Goal: Book appointment/travel/reservation

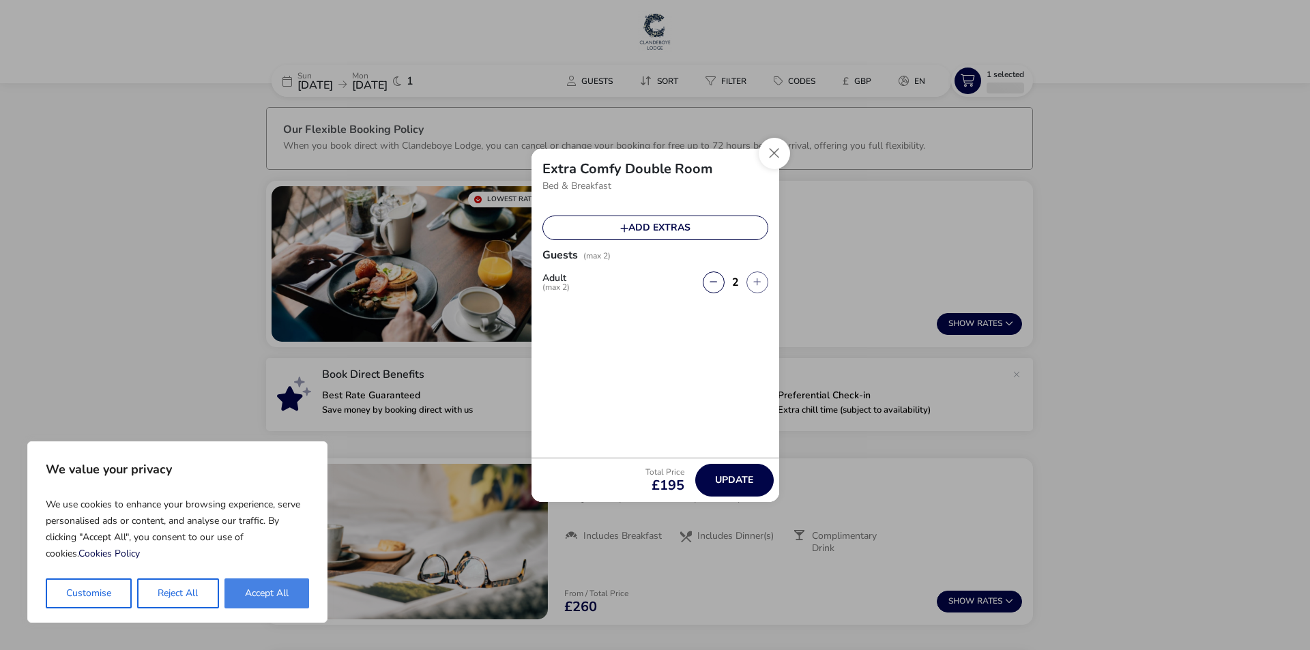
click at [279, 589] on button "Accept All" at bounding box center [266, 594] width 85 height 30
checkbox input "true"
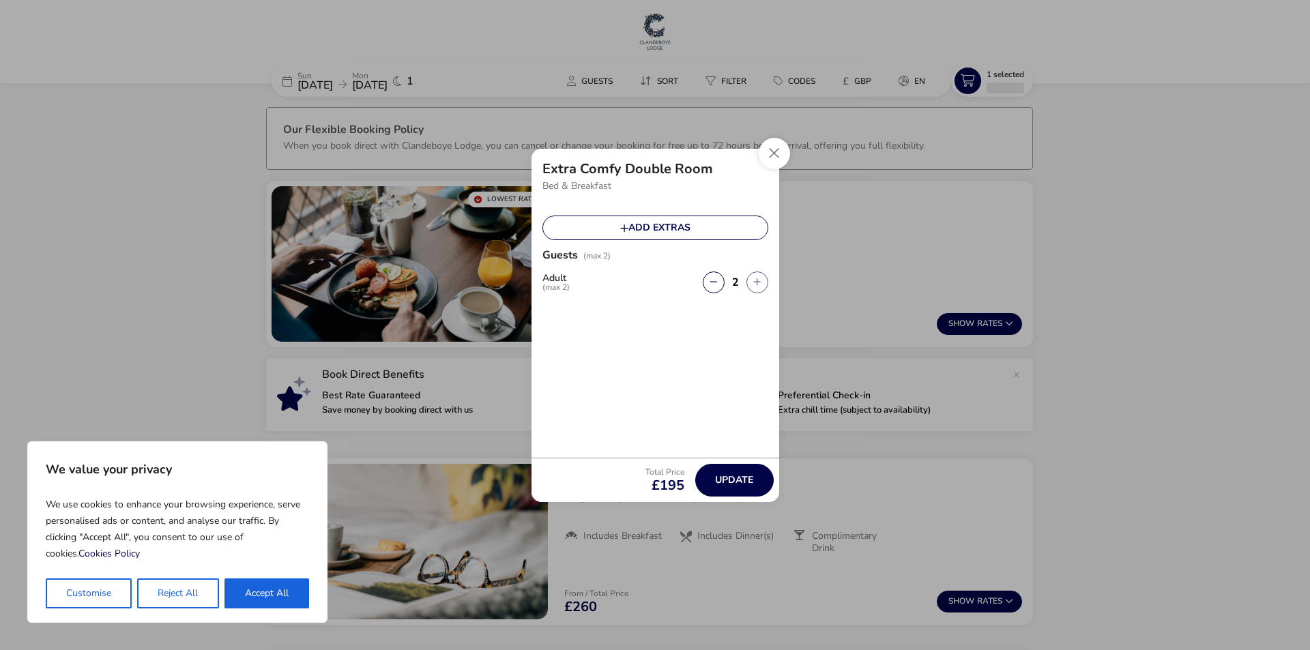
checkbox input "true"
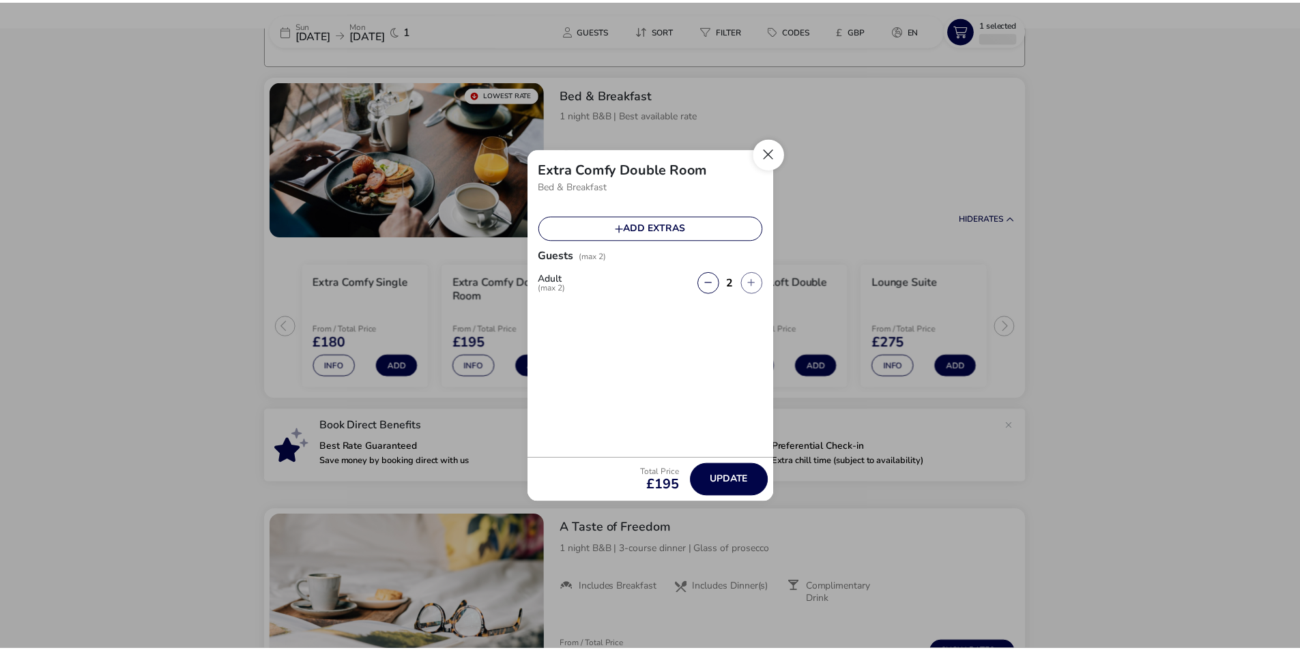
scroll to position [106, 0]
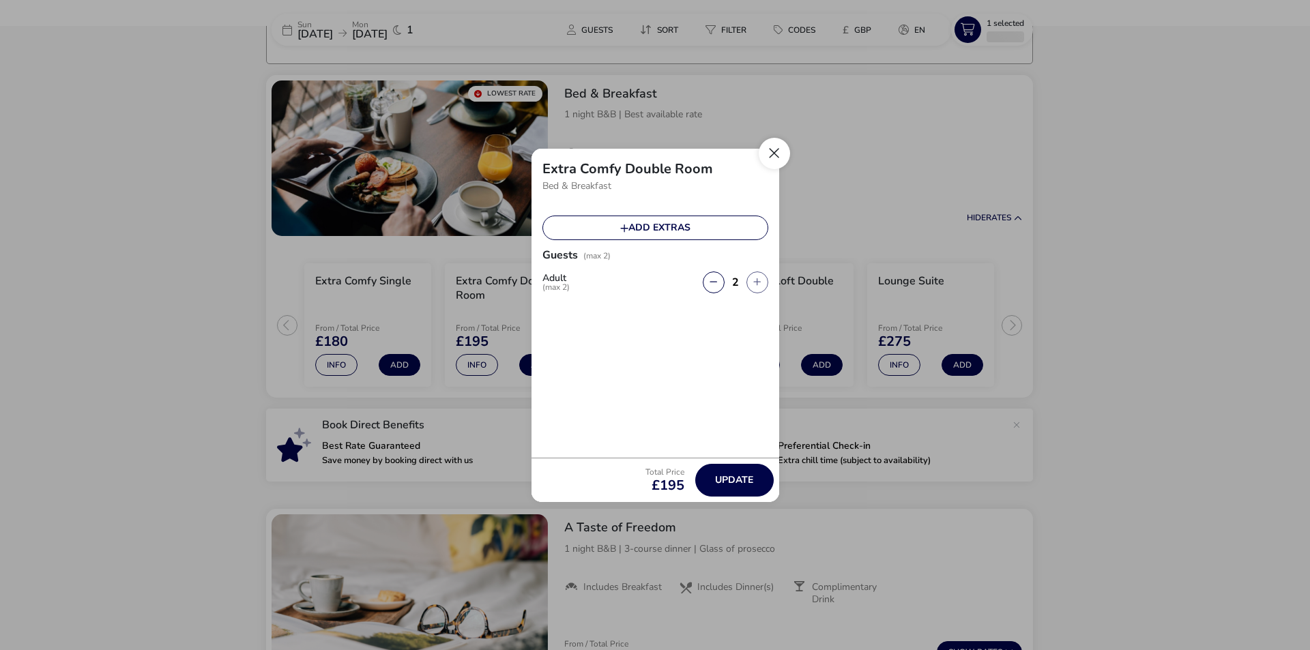
click at [774, 153] on button "Close" at bounding box center [774, 153] width 31 height 31
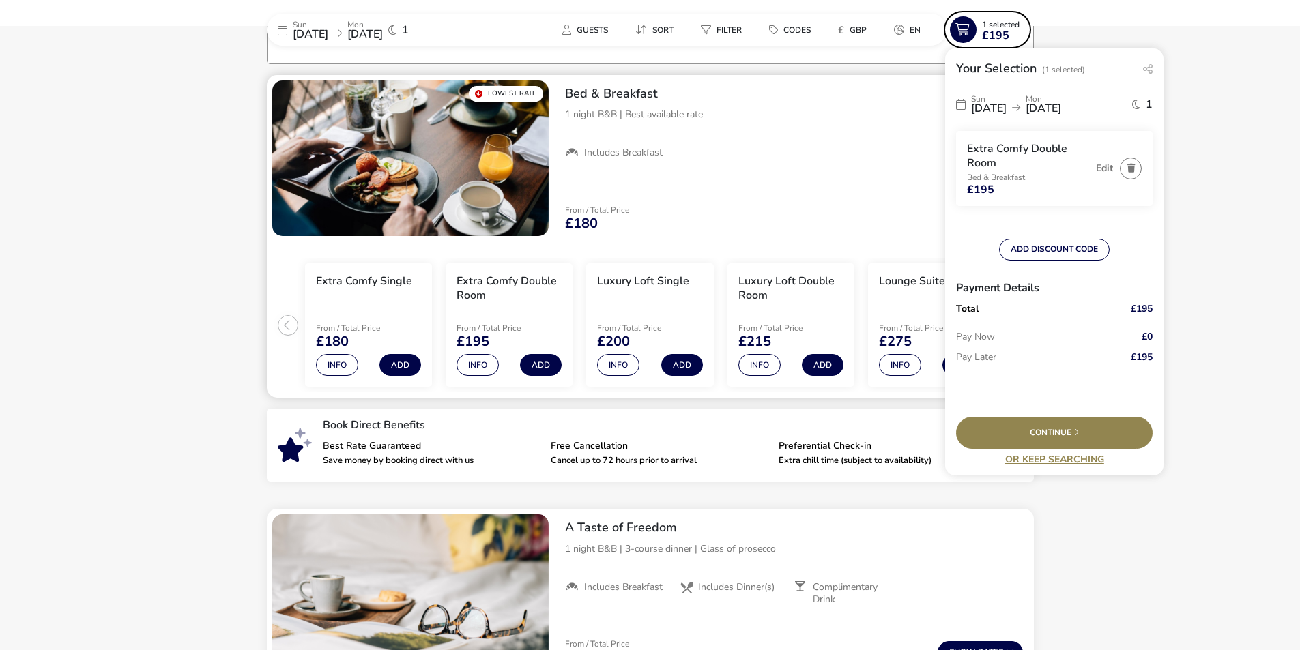
scroll to position [0, 0]
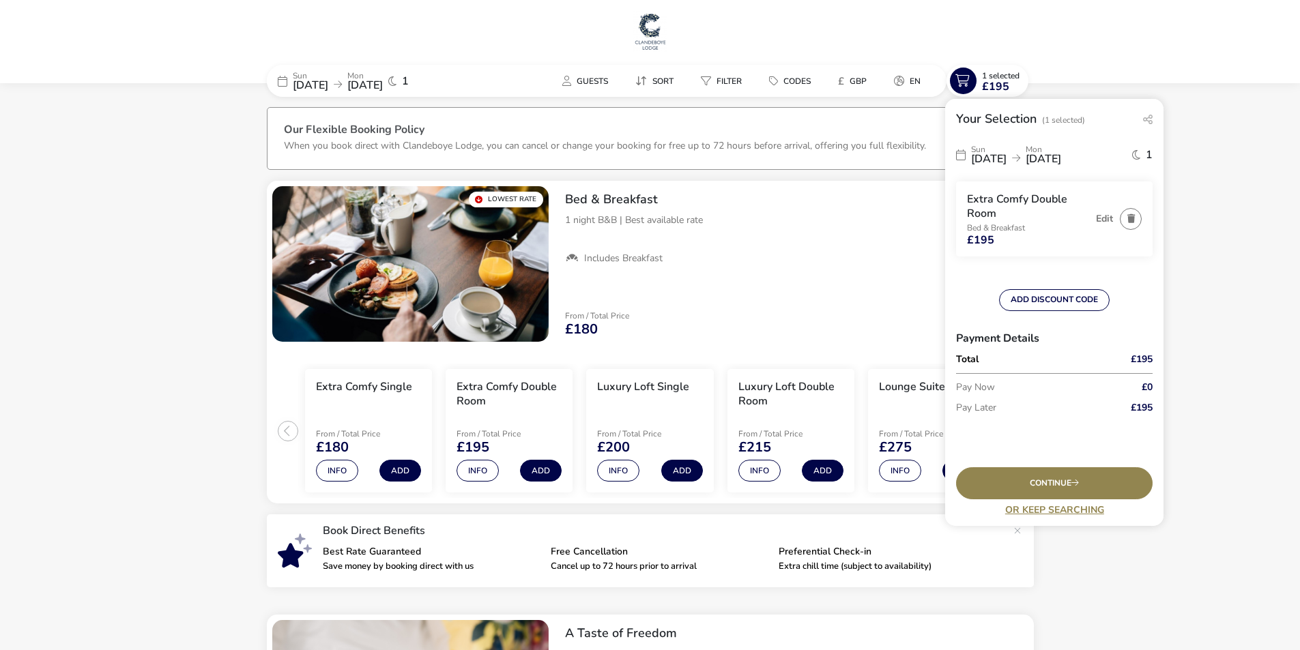
click at [656, 30] on img at bounding box center [650, 31] width 34 height 41
